Goal: Information Seeking & Learning: Understand process/instructions

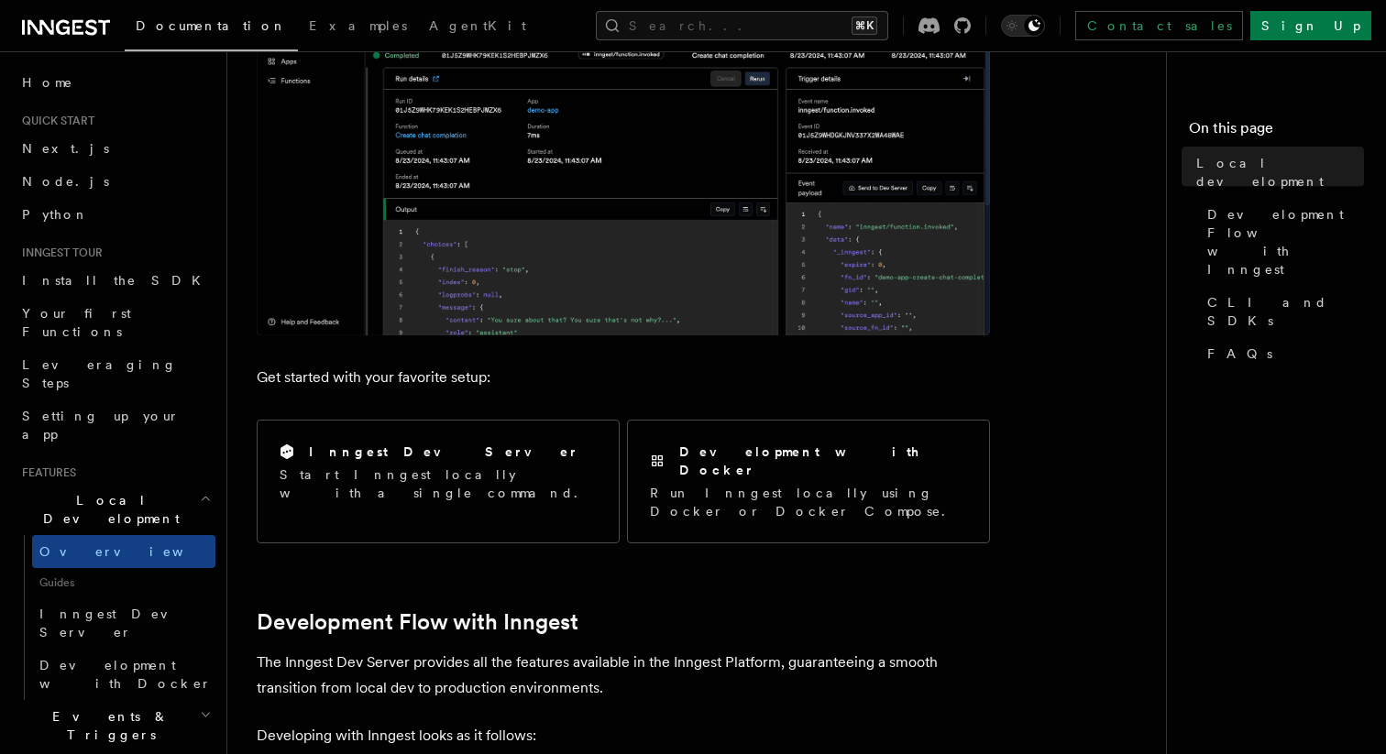
scroll to position [434, 0]
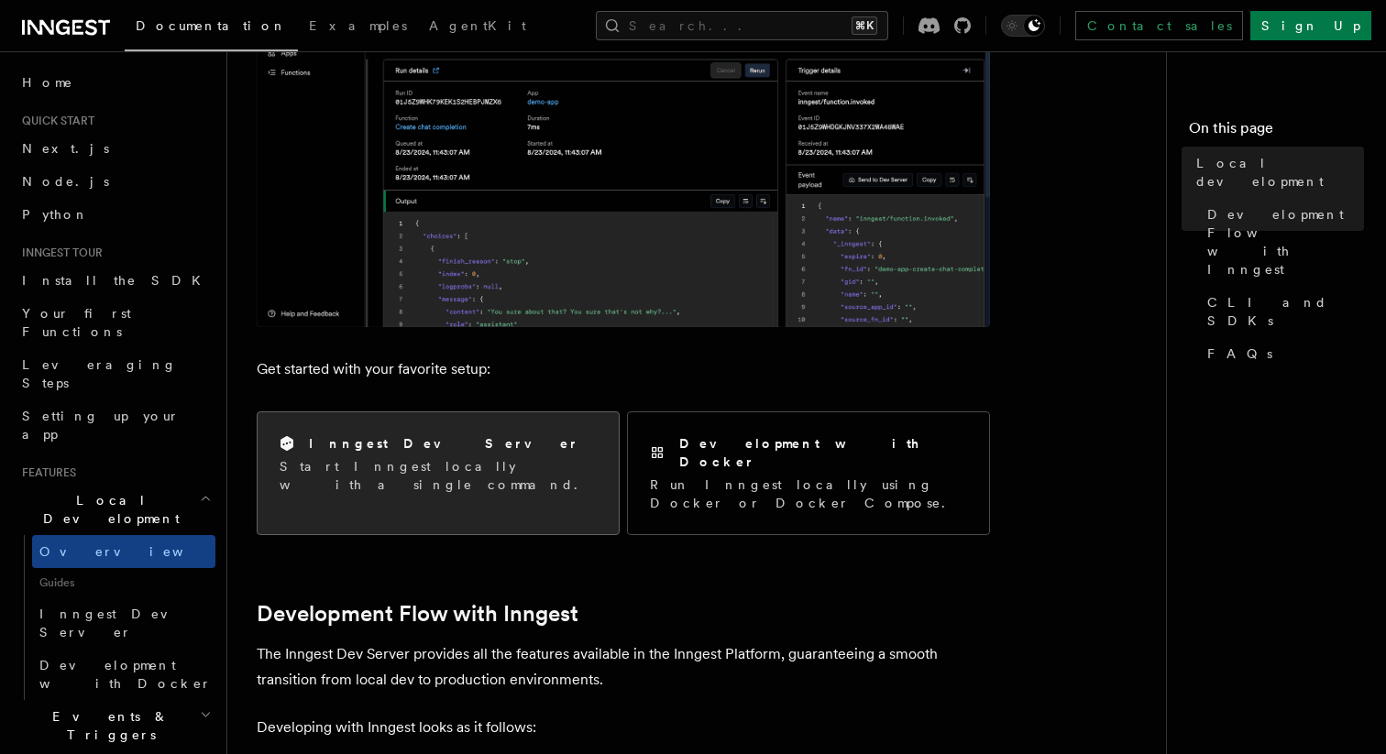
click at [442, 473] on p "Start Inngest locally with a single command." at bounding box center [438, 475] width 317 height 37
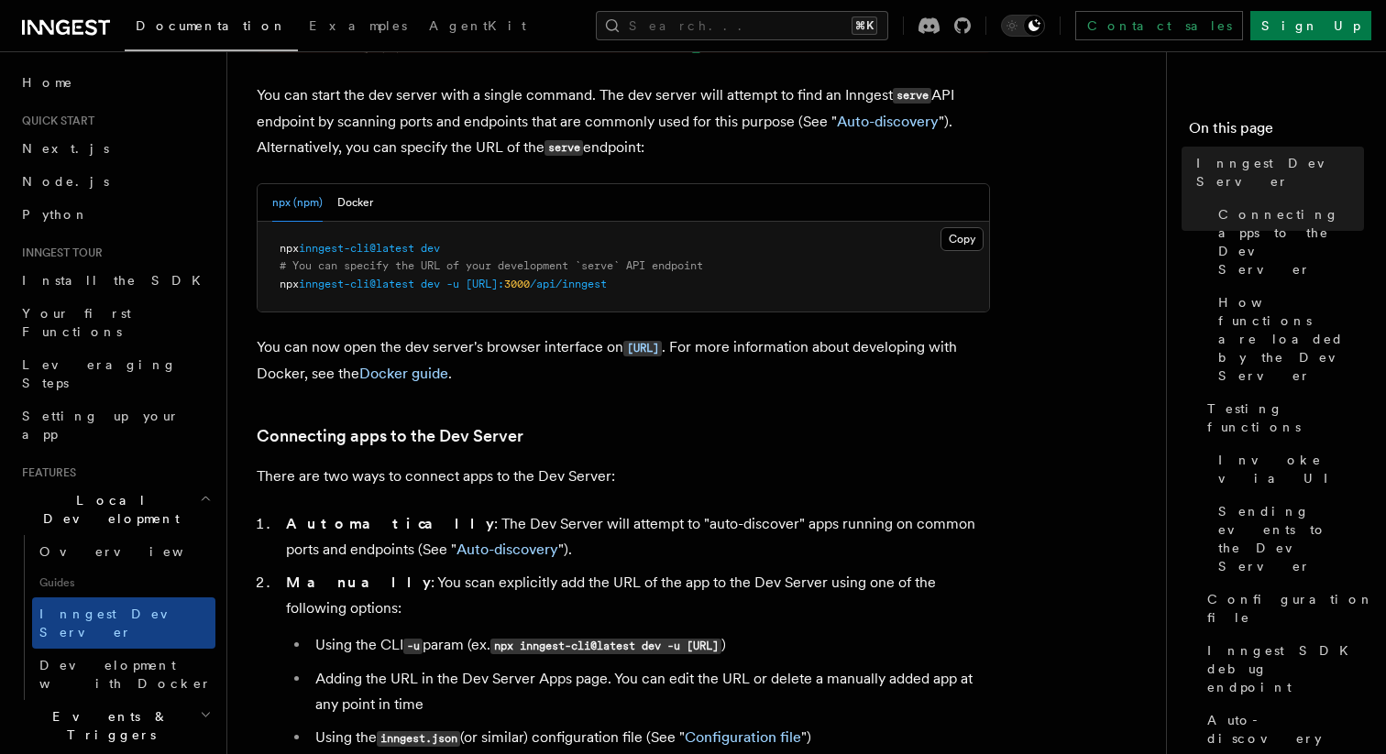
scroll to position [724, 0]
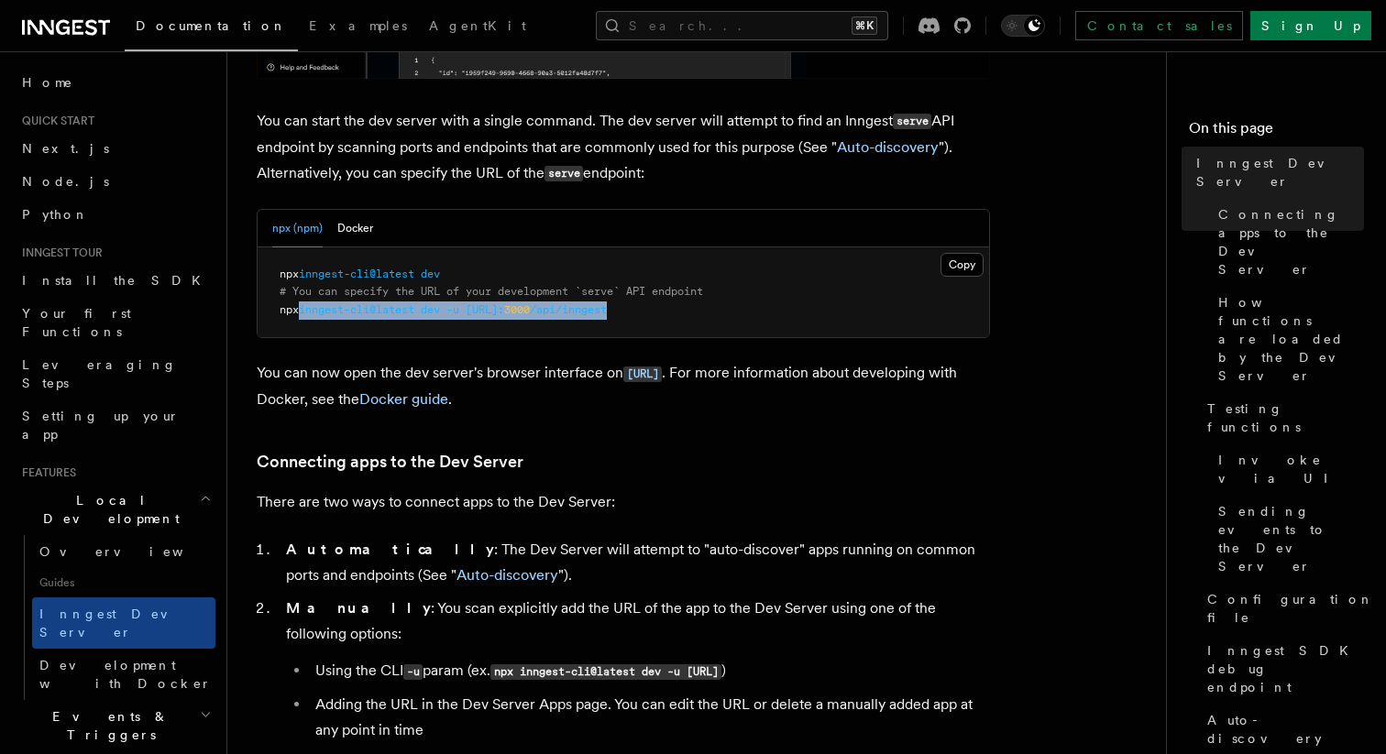
drag, startPoint x: 718, startPoint y: 311, endPoint x: 304, endPoint y: 313, distance: 413.4
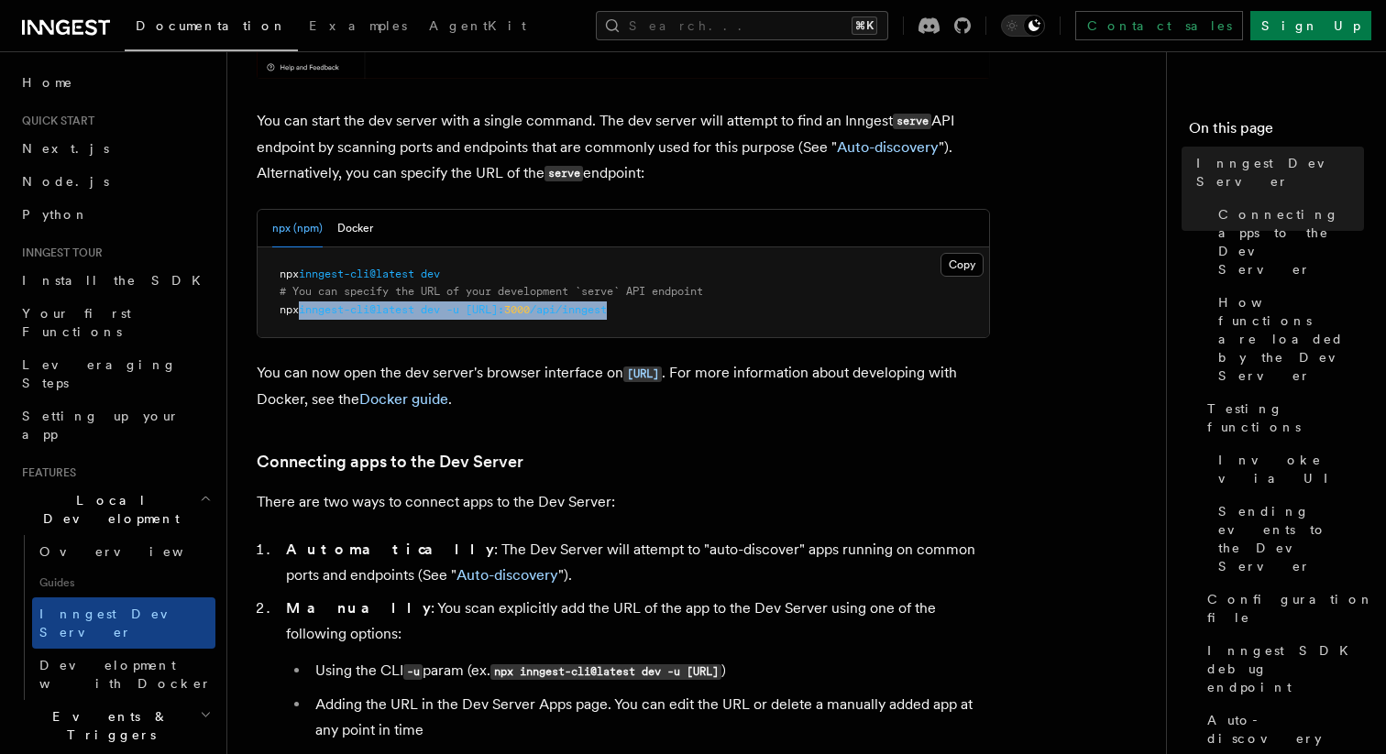
click at [304, 313] on pre "npx inngest-cli@latest dev # You can specify the URL of your development `serve…" at bounding box center [623, 292] width 731 height 91
copy span "inngest-cli@latest dev -u [URL]: 3000 /api/inngest"
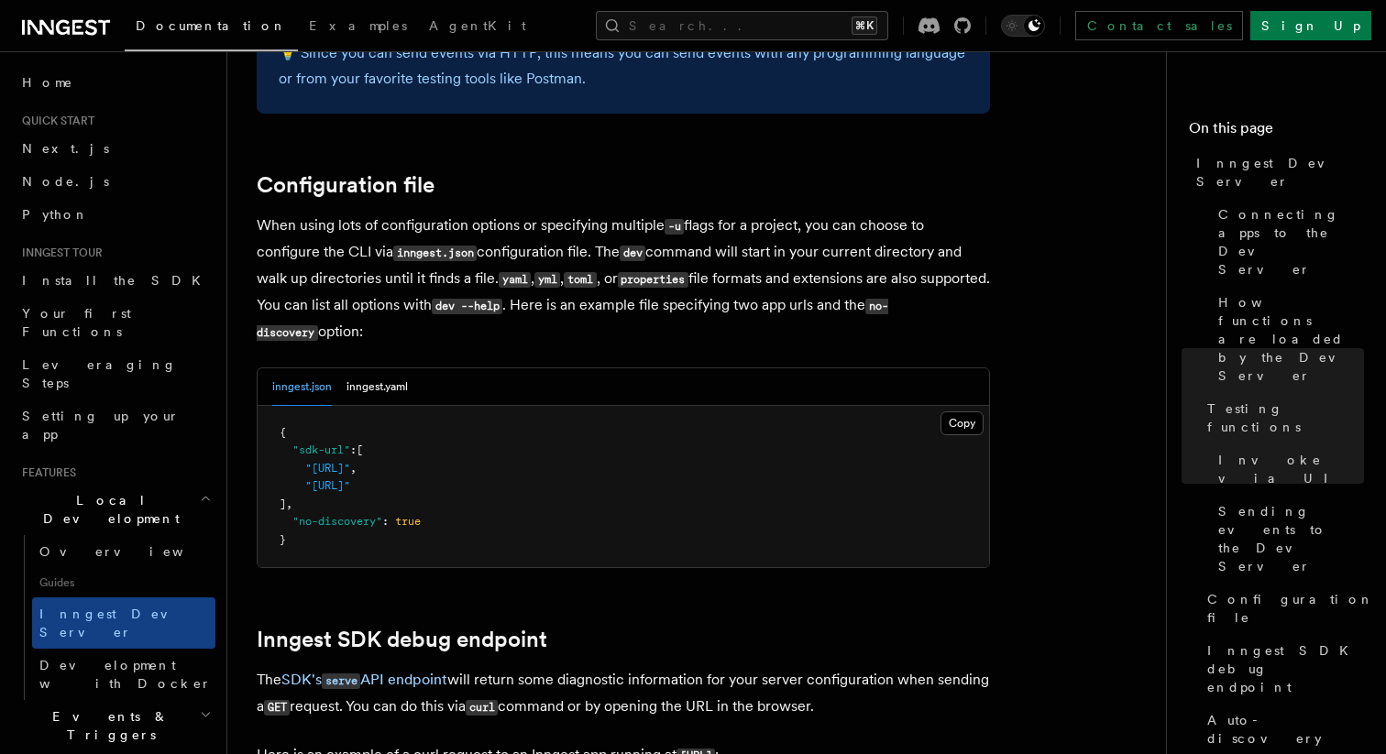
scroll to position [4863, 0]
